Goal: Task Accomplishment & Management: Manage account settings

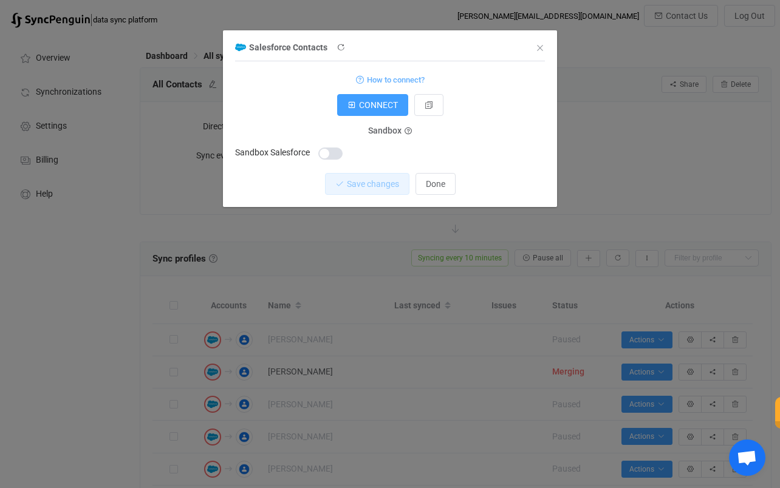
scroll to position [140, 0]
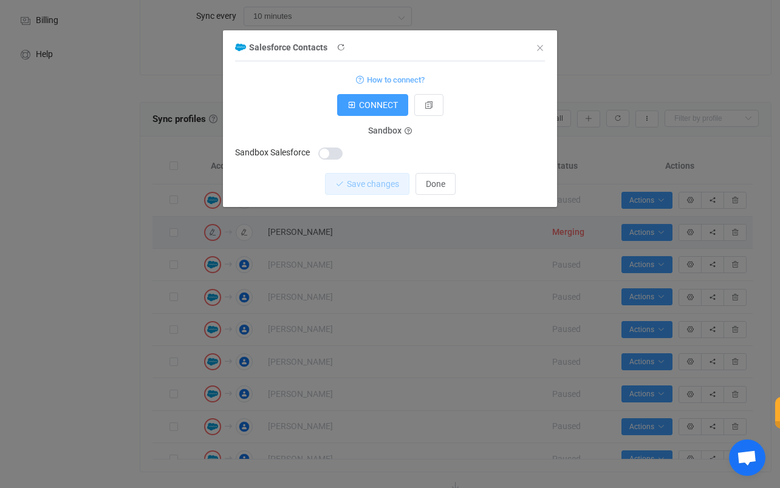
click at [449, 54] on div "Salesforce Contacts" at bounding box center [384, 46] width 298 height 15
click at [543, 45] on icon "Close" at bounding box center [540, 48] width 10 height 10
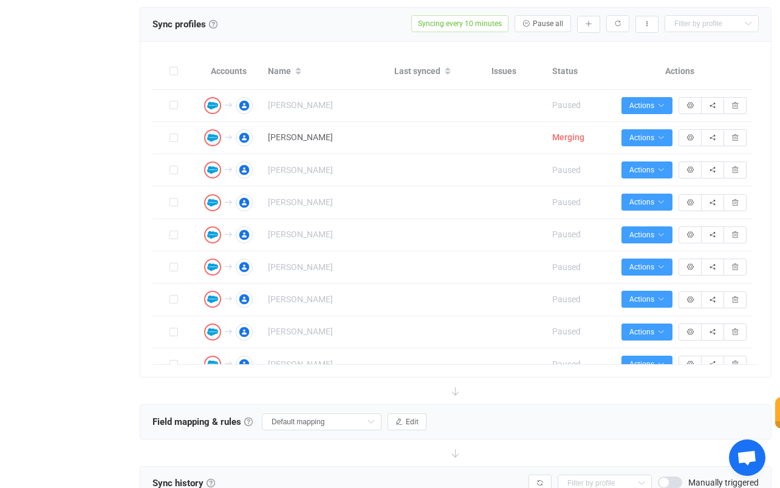
scroll to position [234, 0]
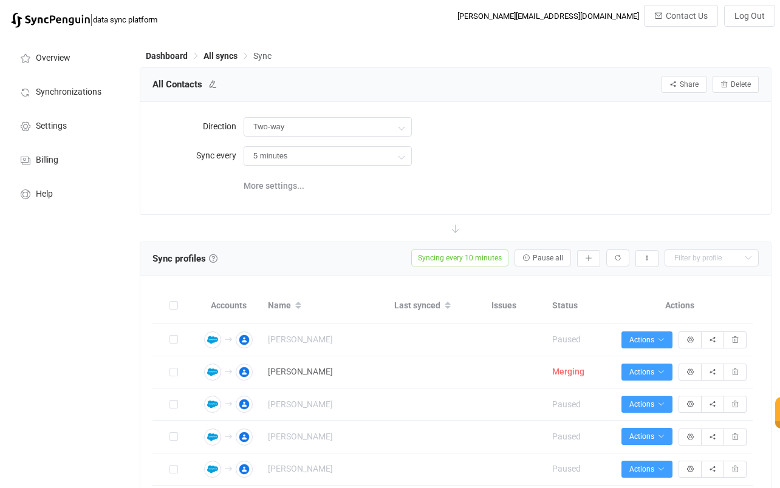
type input "Salesforce → Google"
type input "10 minutes"
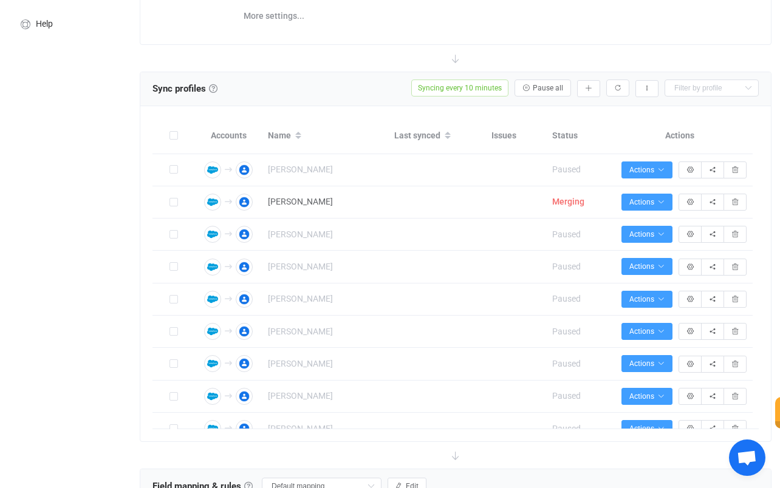
scroll to position [171, 0]
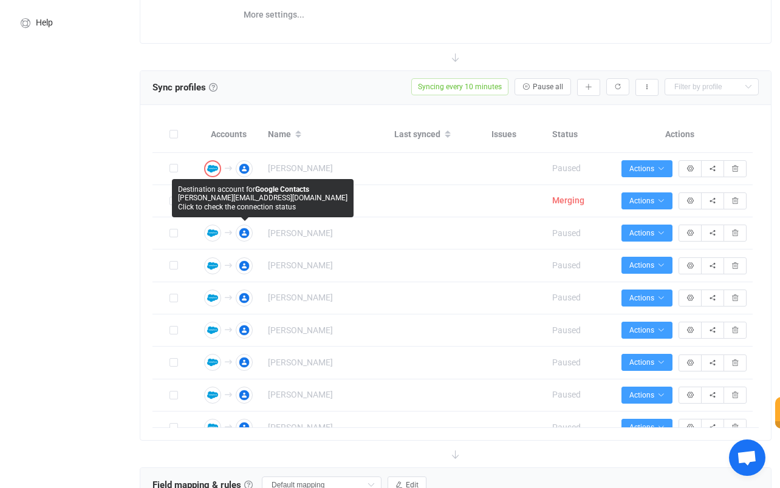
click at [317, 63] on div at bounding box center [456, 57] width 632 height 27
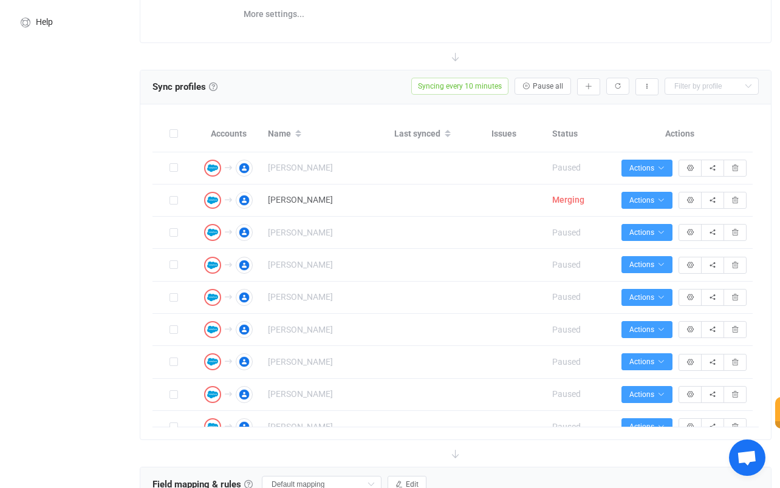
scroll to position [169, 0]
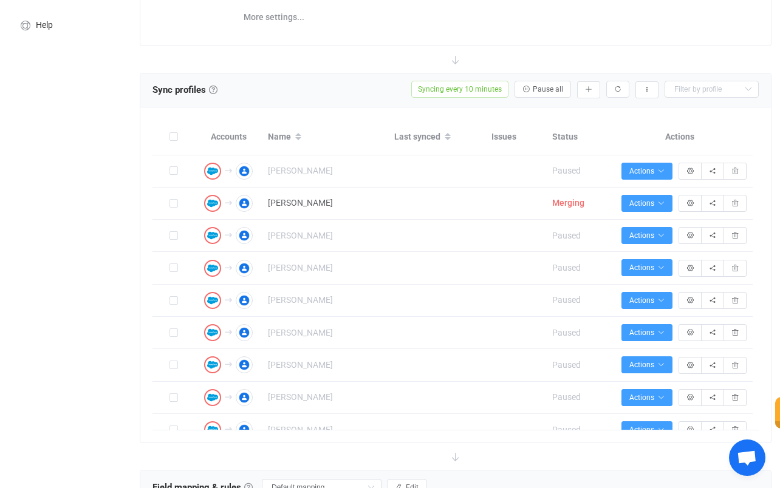
click at [333, 58] on div at bounding box center [456, 59] width 632 height 27
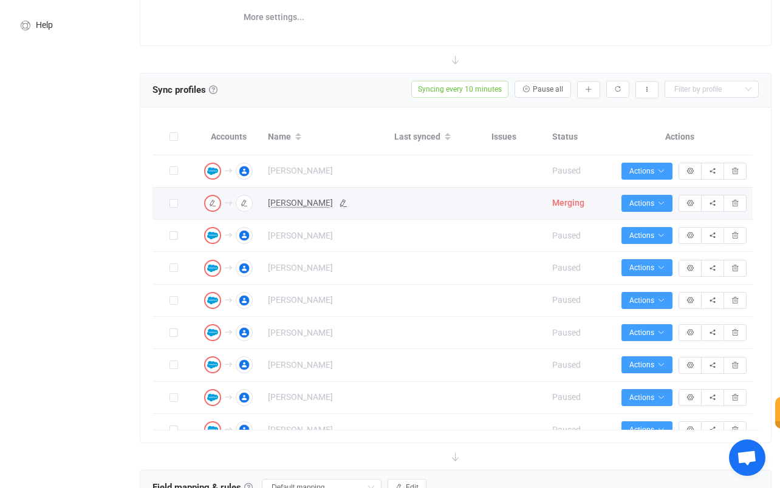
click at [309, 202] on span "[PERSON_NAME]" at bounding box center [300, 203] width 65 height 14
type input "[PERSON_NAME]"
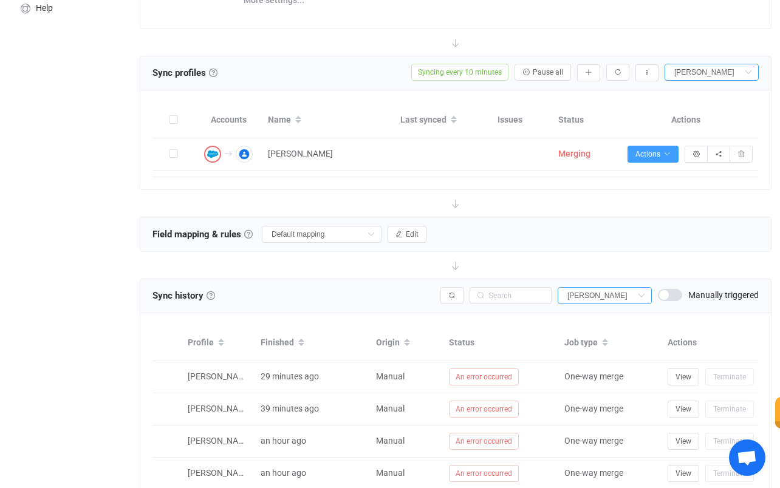
scroll to position [190, 0]
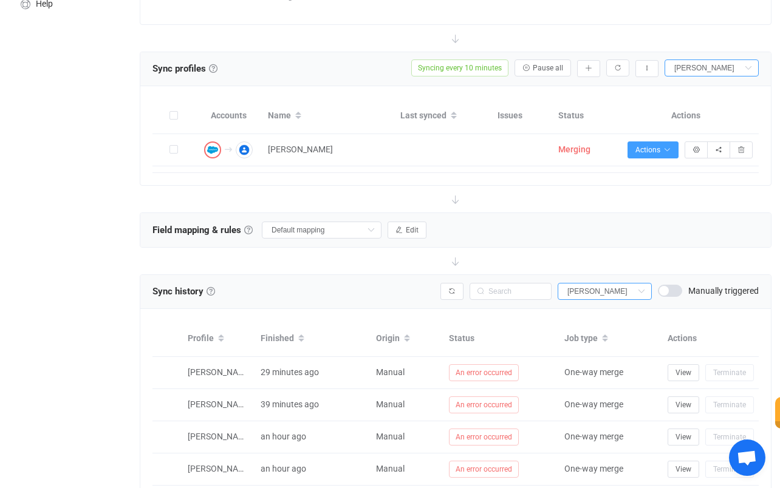
click at [317, 44] on div at bounding box center [456, 38] width 632 height 27
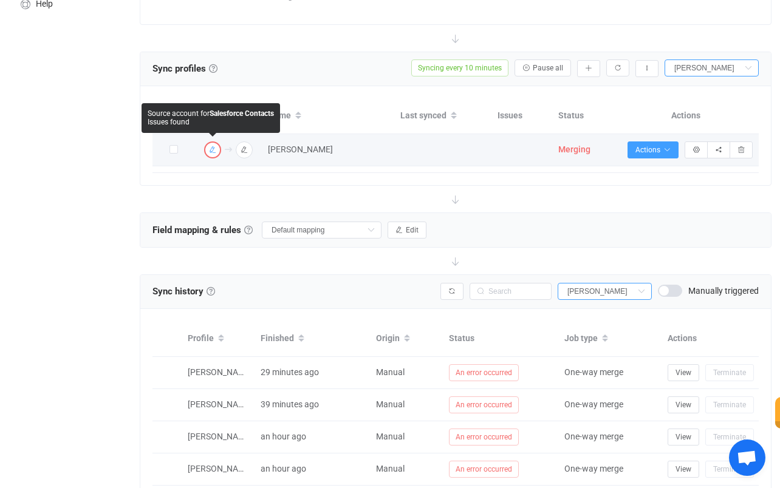
click at [215, 149] on icon "button" at bounding box center [212, 149] width 7 height 7
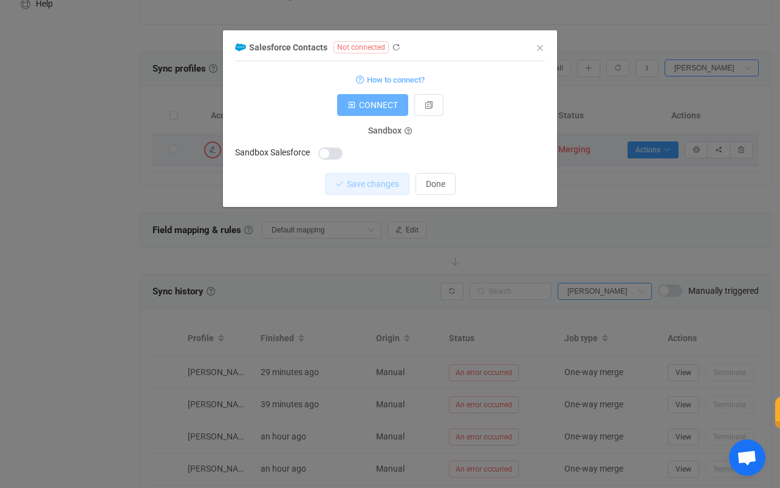
click at [353, 109] on icon "dialog" at bounding box center [351, 105] width 9 height 9
